Goal: Information Seeking & Learning: Learn about a topic

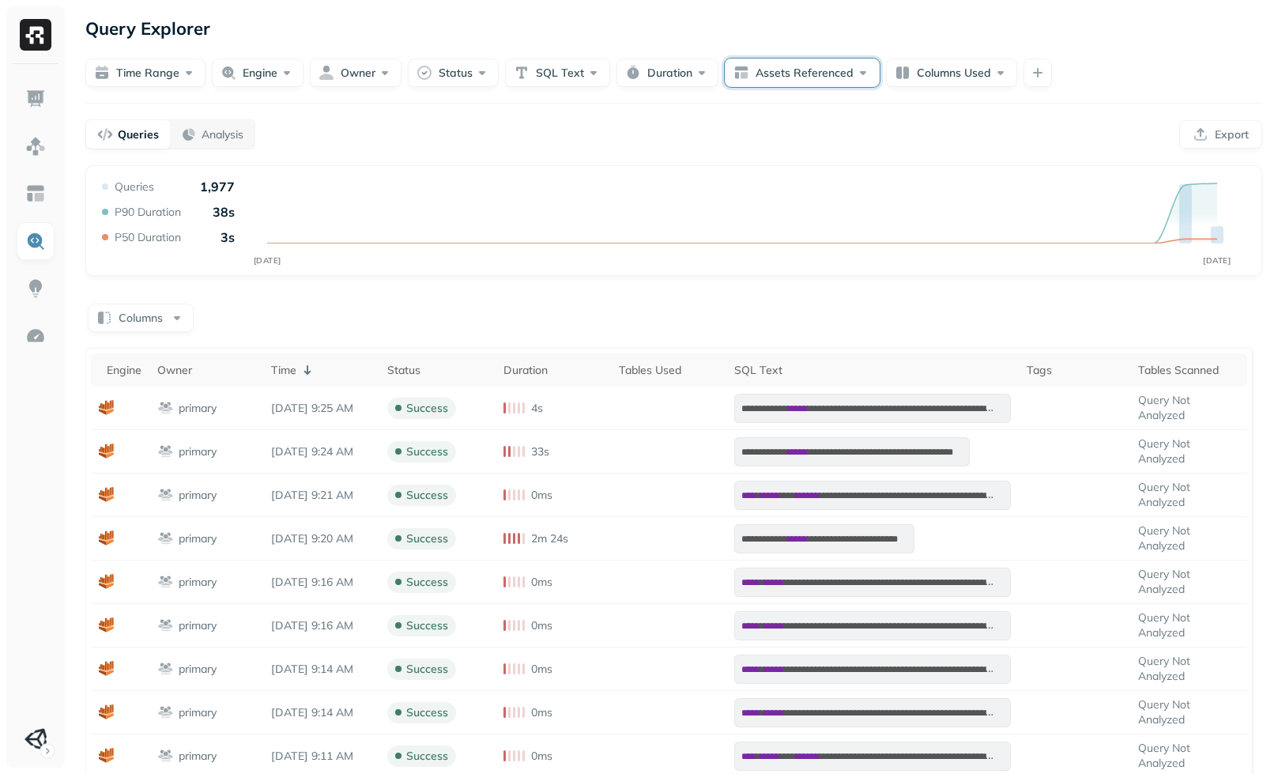
click at [763, 81] on button "Assets Referenced" at bounding box center [802, 72] width 155 height 28
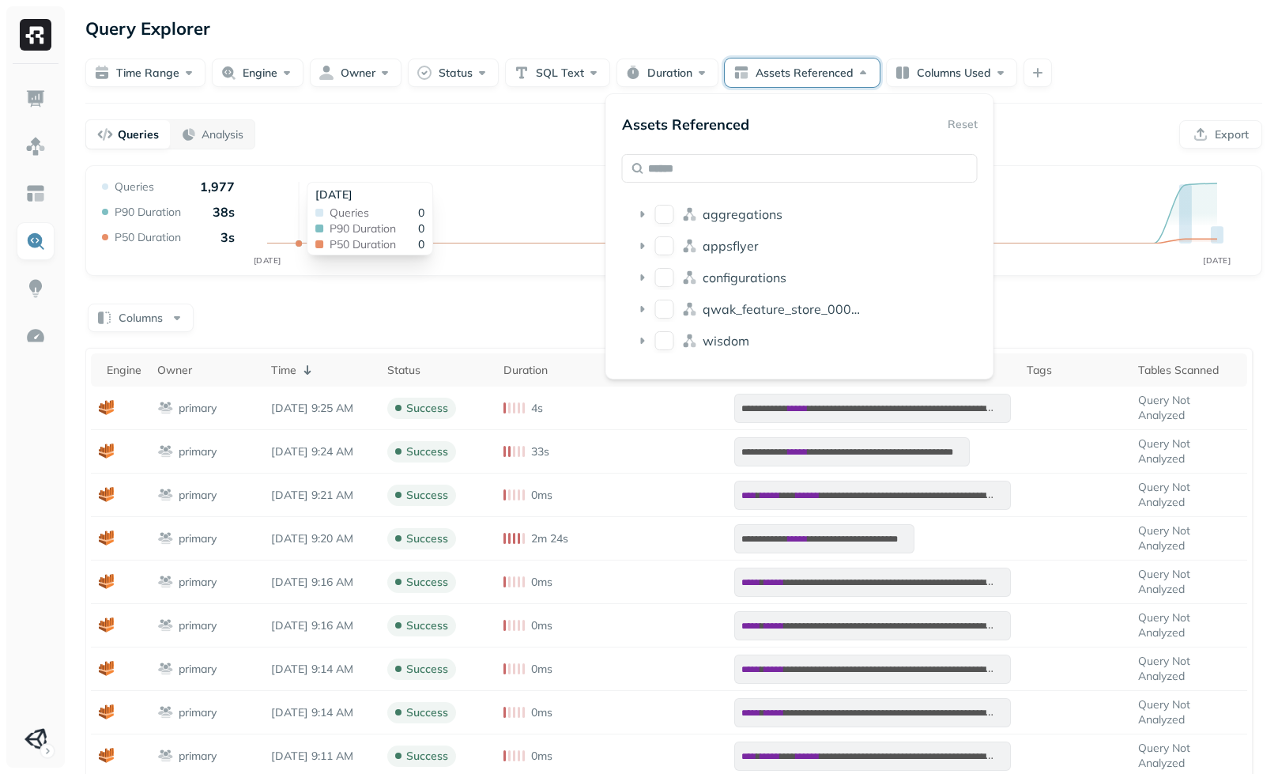
click at [352, 109] on div "**********" at bounding box center [674, 569] width 1208 height 1139
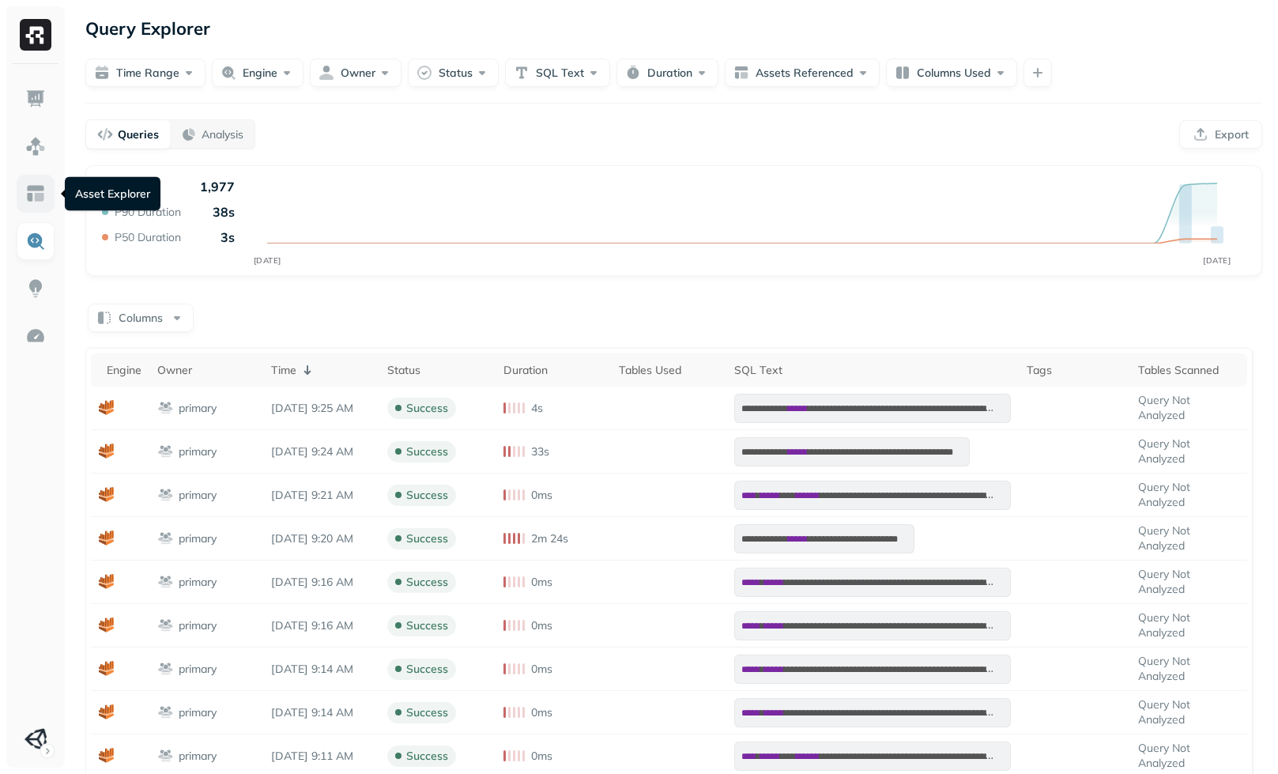
click at [32, 183] on link at bounding box center [36, 194] width 38 height 38
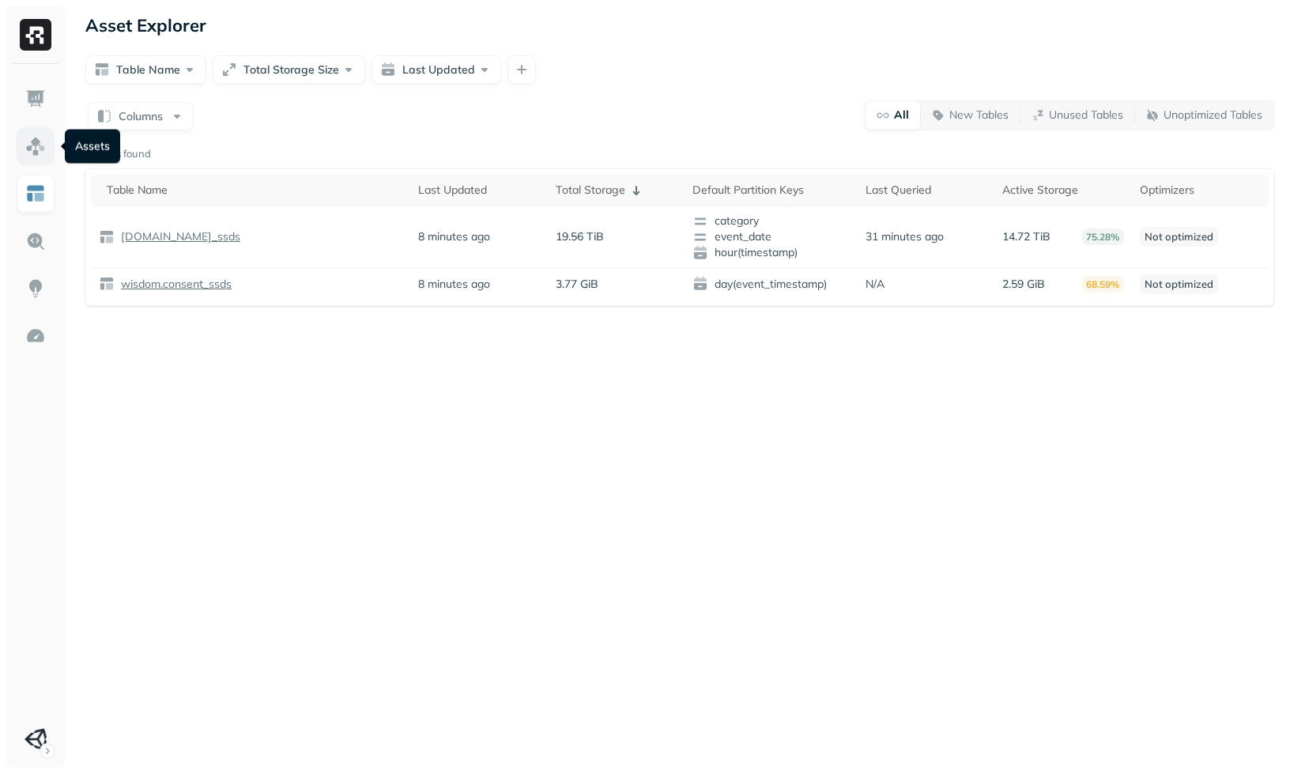
click at [37, 161] on link at bounding box center [36, 146] width 38 height 38
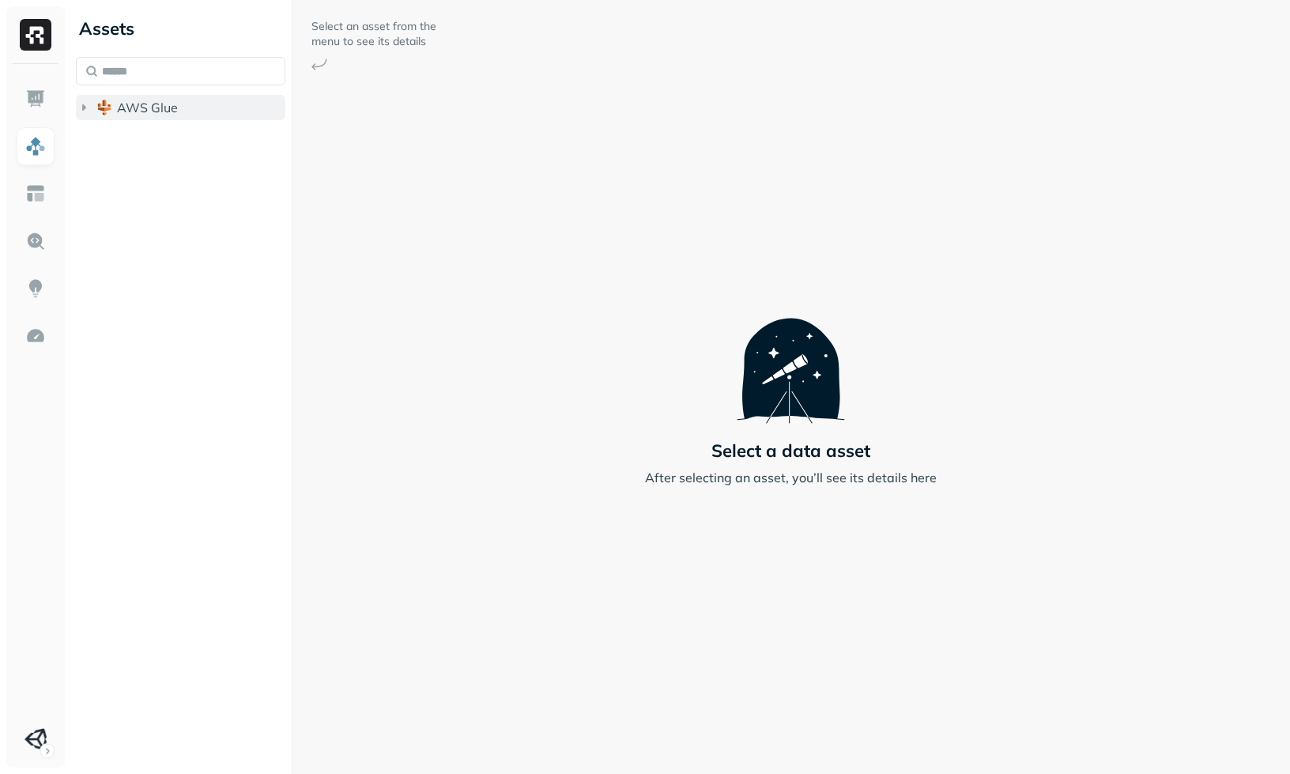
click at [126, 107] on span "AWS Glue" at bounding box center [147, 108] width 61 height 16
click at [149, 144] on span "wisdom" at bounding box center [156, 138] width 47 height 16
click at [159, 157] on button "Tables ( 2 )" at bounding box center [196, 167] width 179 height 25
click at [190, 201] on span "analytics_ssds" at bounding box center [195, 198] width 87 height 16
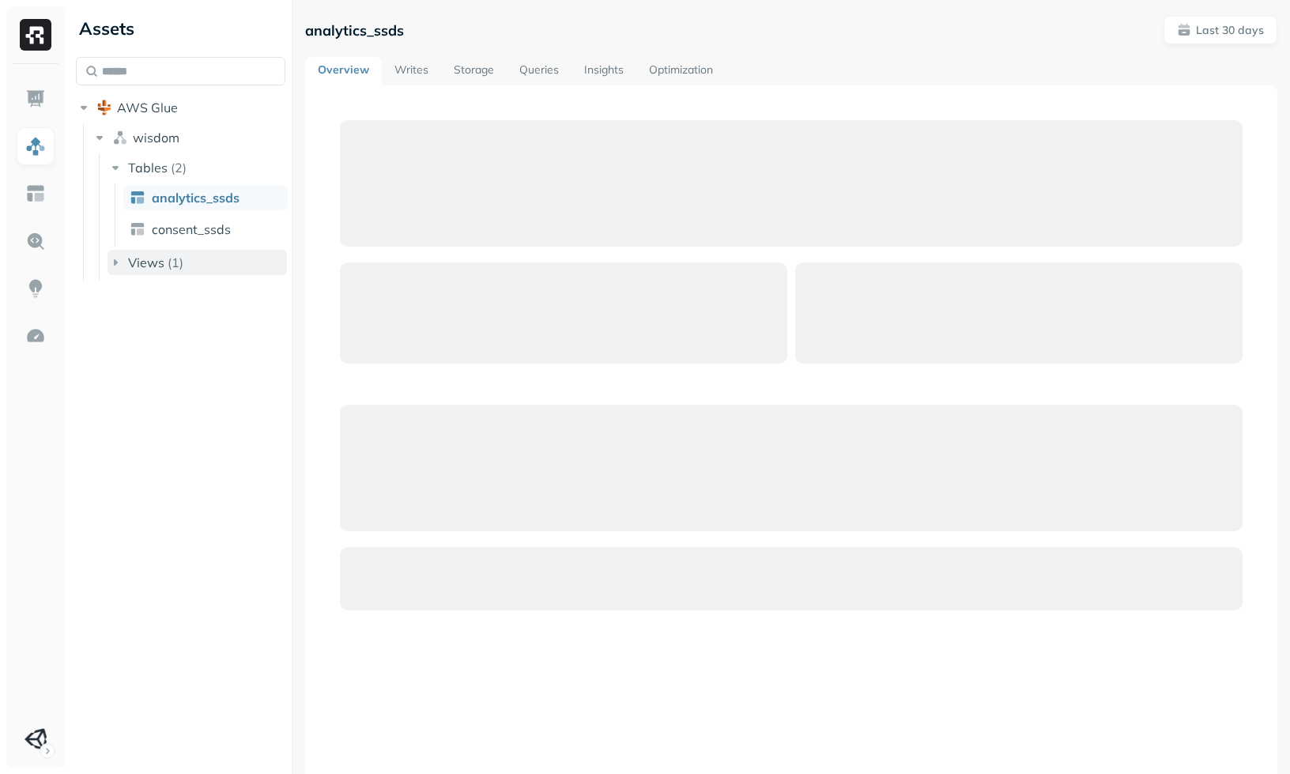
click at [175, 265] on p "( 1 )" at bounding box center [176, 262] width 16 height 16
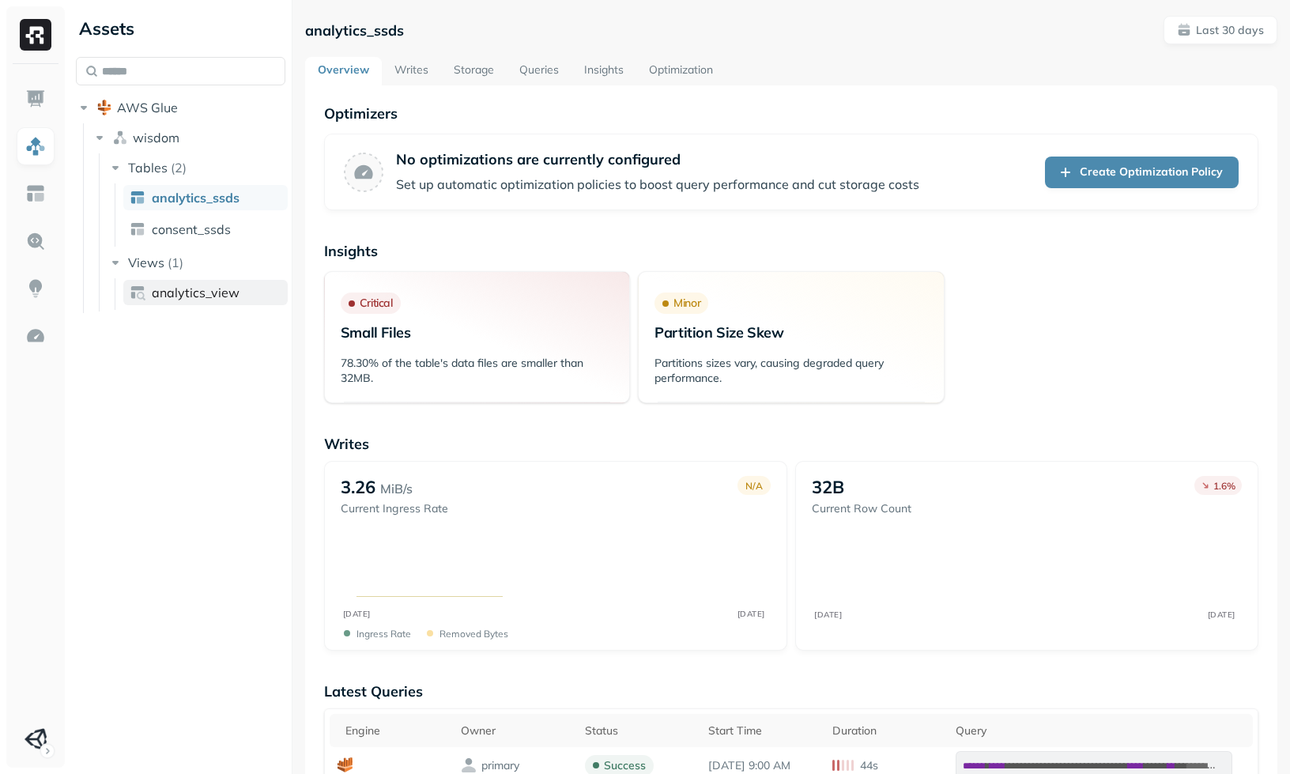
click at [168, 294] on span "analytics_view" at bounding box center [196, 292] width 88 height 16
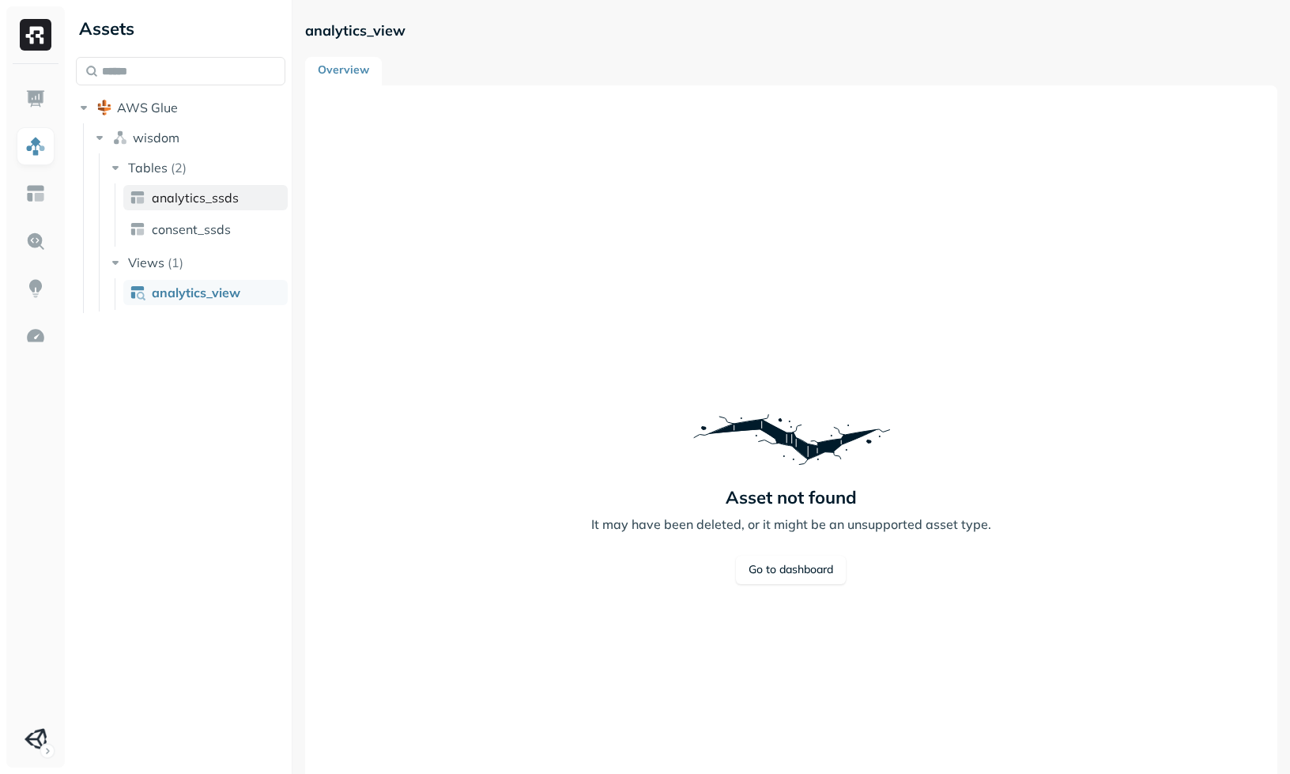
click at [194, 207] on link "analytics_ssds" at bounding box center [205, 197] width 164 height 25
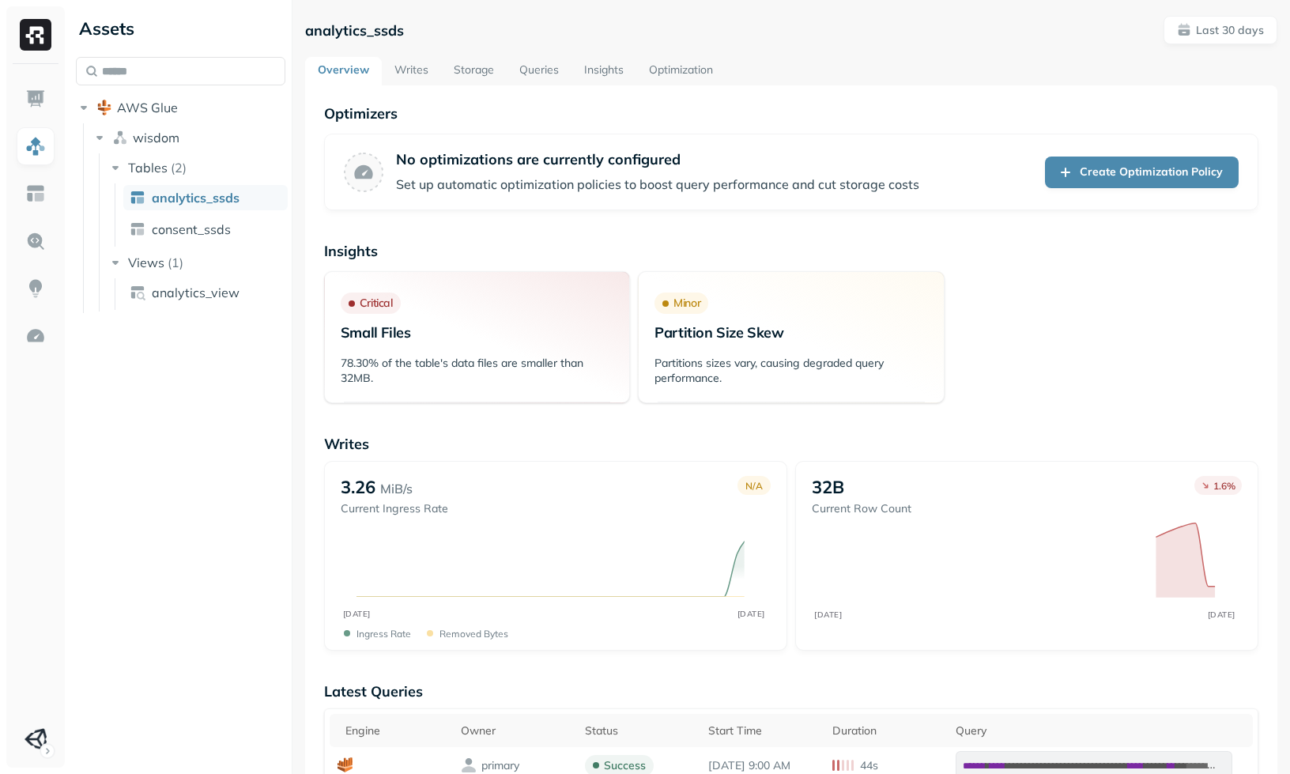
click at [405, 58] on link "Writes" at bounding box center [411, 71] width 59 height 28
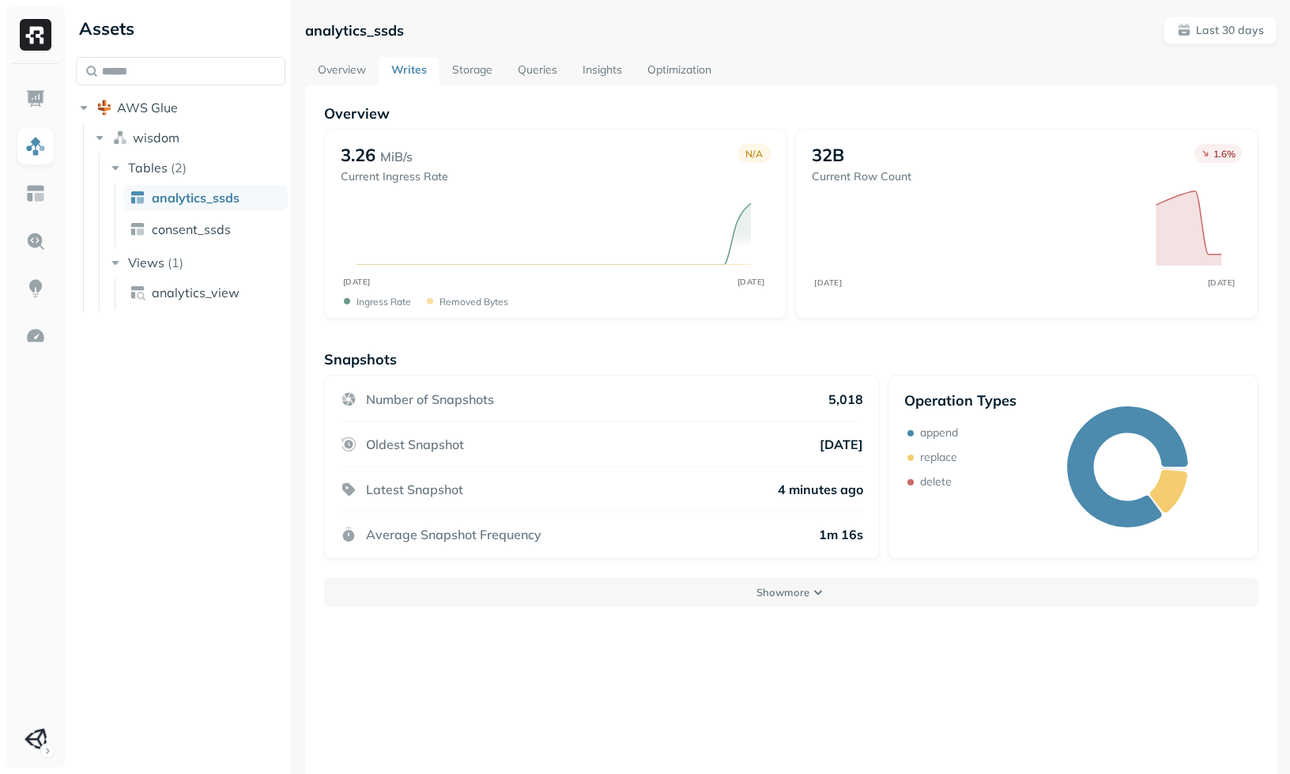
click at [783, 562] on div "Snapshots Number of Snapshots 5,018 Oldest Snapshot [DATE] Latest Snapshot 4 mi…" at bounding box center [791, 478] width 934 height 256
click at [781, 567] on div "Snapshots Number of Snapshots 5,018 Oldest Snapshot [DATE] Latest Snapshot 4 mi…" at bounding box center [791, 478] width 934 height 256
click at [778, 573] on div "Snapshots Number of Snapshots 5,018 Oldest Snapshot [DATE] Latest Snapshot 4 mi…" at bounding box center [791, 478] width 934 height 256
click at [775, 577] on div "Snapshots Number of Snapshots 5,018 Oldest Snapshot [DATE] Latest Snapshot 4 mi…" at bounding box center [791, 478] width 934 height 256
click at [765, 598] on p "Show more" at bounding box center [782, 592] width 53 height 15
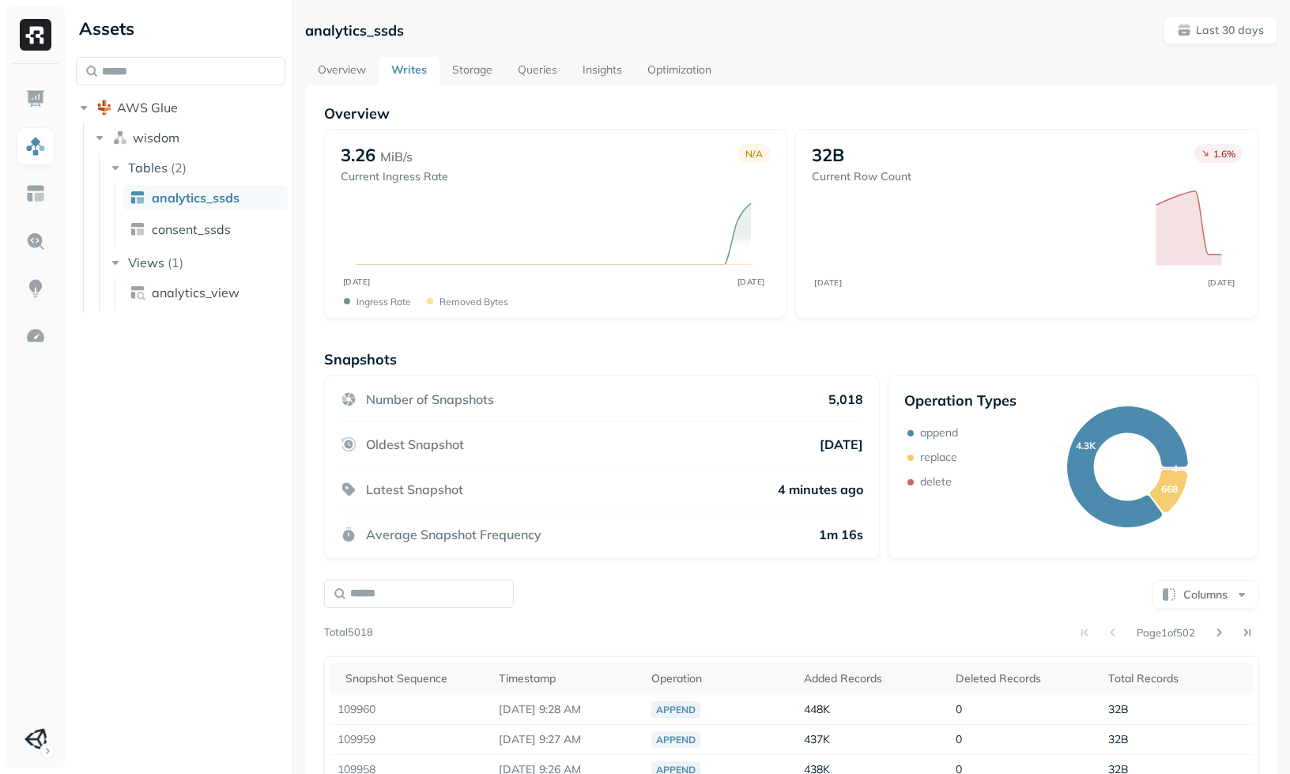
click at [489, 67] on link "Storage" at bounding box center [472, 71] width 66 height 28
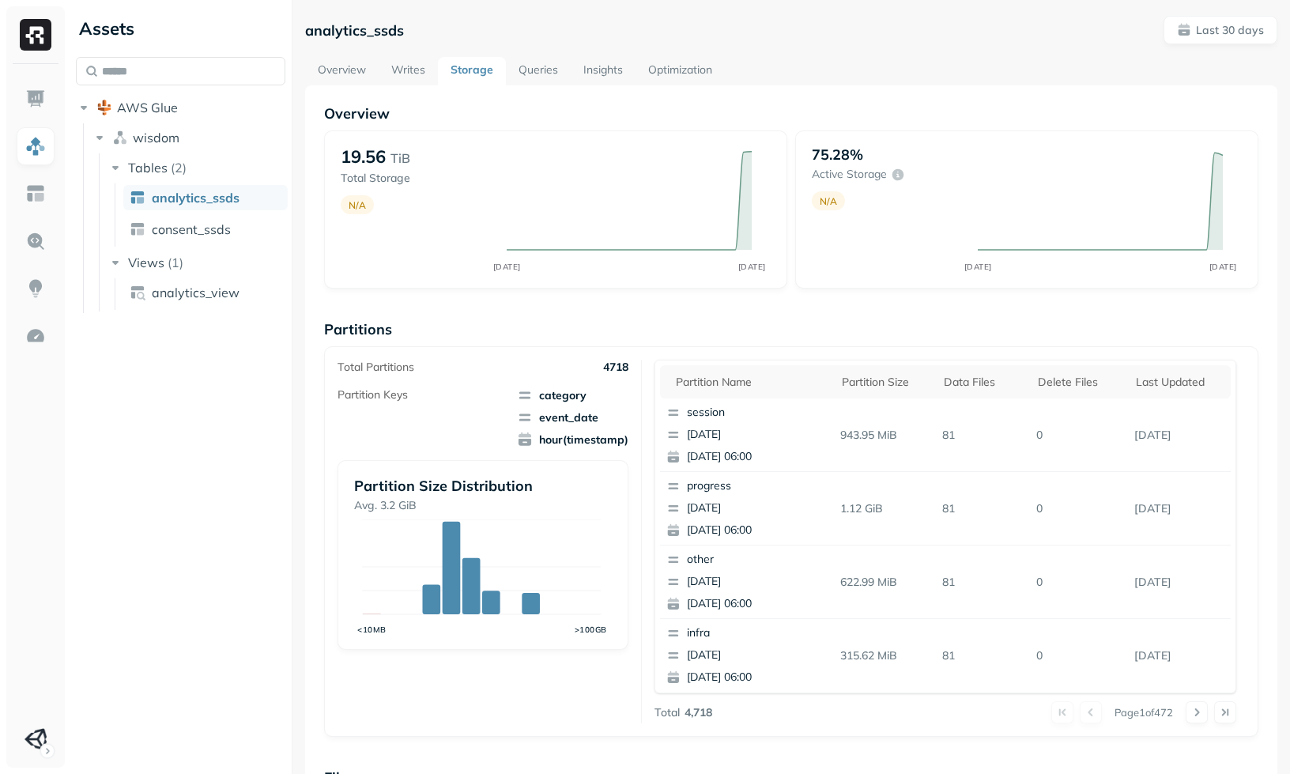
click at [673, 322] on p "Partitions" at bounding box center [791, 329] width 934 height 18
